Goal: Task Accomplishment & Management: Use online tool/utility

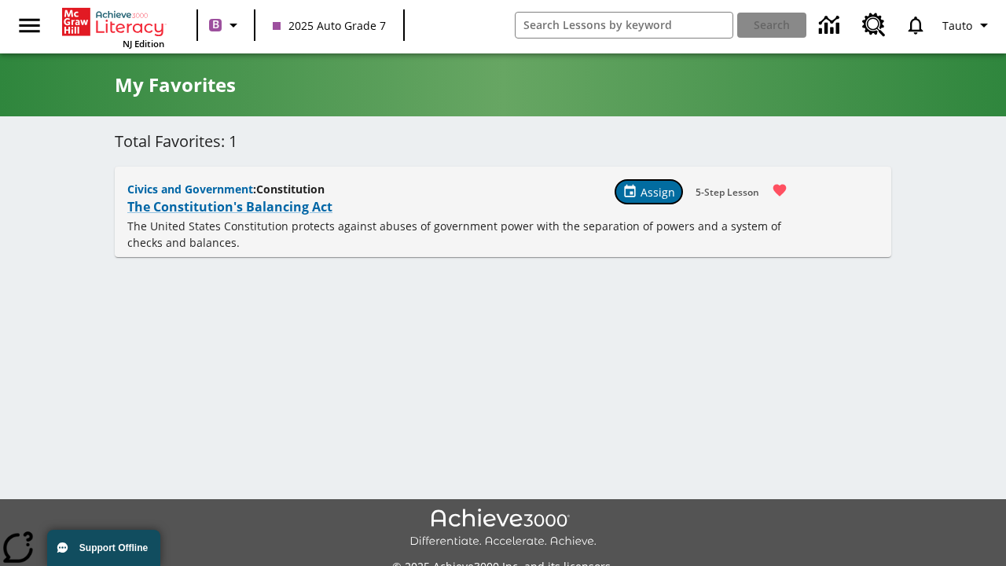
click at [650, 192] on span "Assign" at bounding box center [658, 192] width 35 height 17
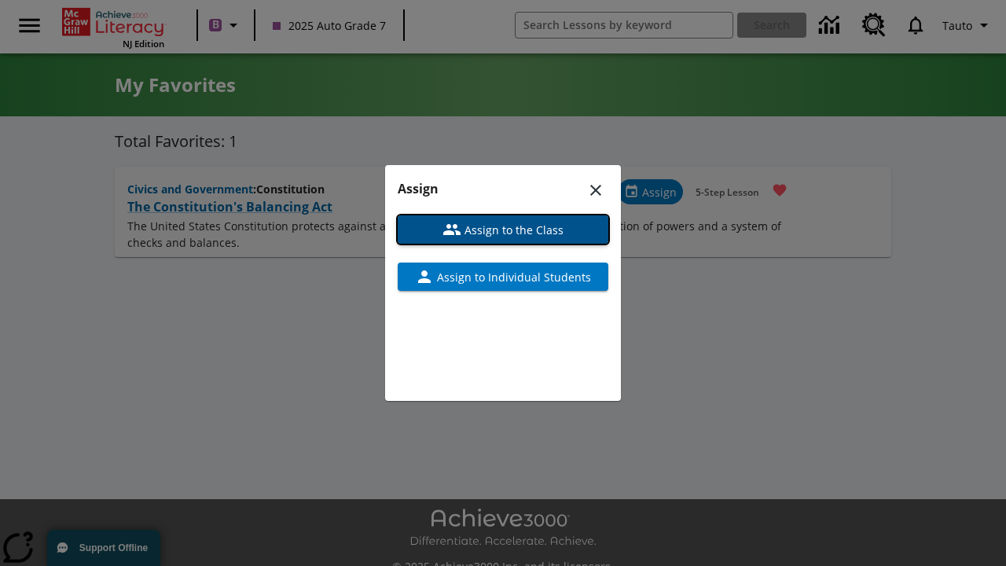
click at [503, 230] on span "Assign to the Class" at bounding box center [512, 230] width 102 height 17
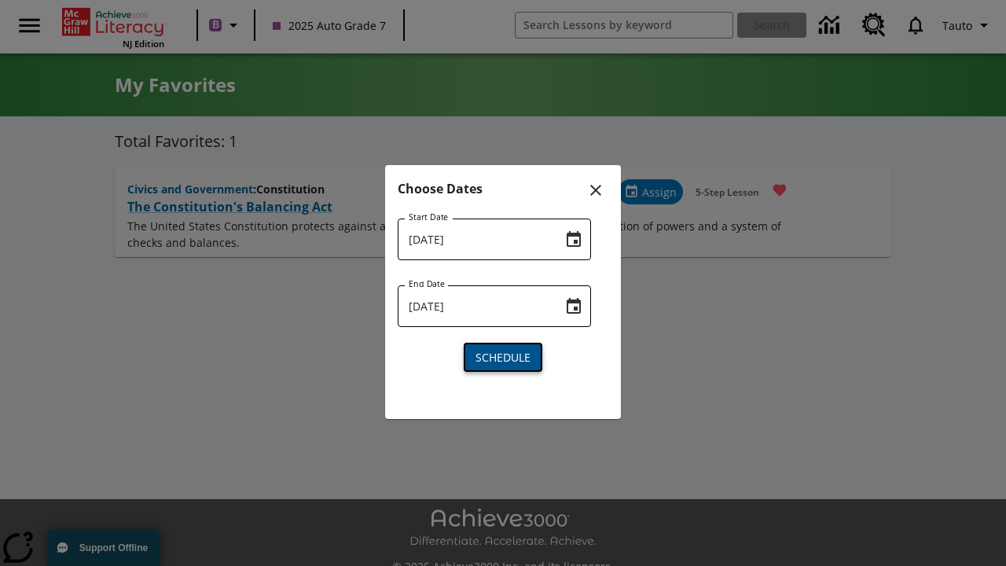
click at [503, 355] on span "Schedule" at bounding box center [503, 357] width 55 height 17
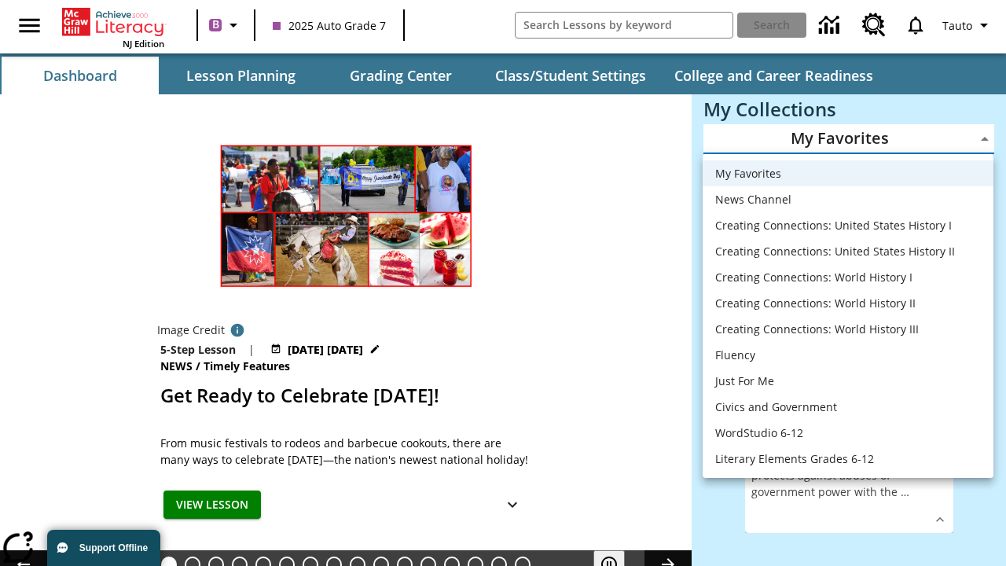
click at [848, 173] on li "My Favorites" at bounding box center [848, 173] width 291 height 26
